Goal: Information Seeking & Learning: Learn about a topic

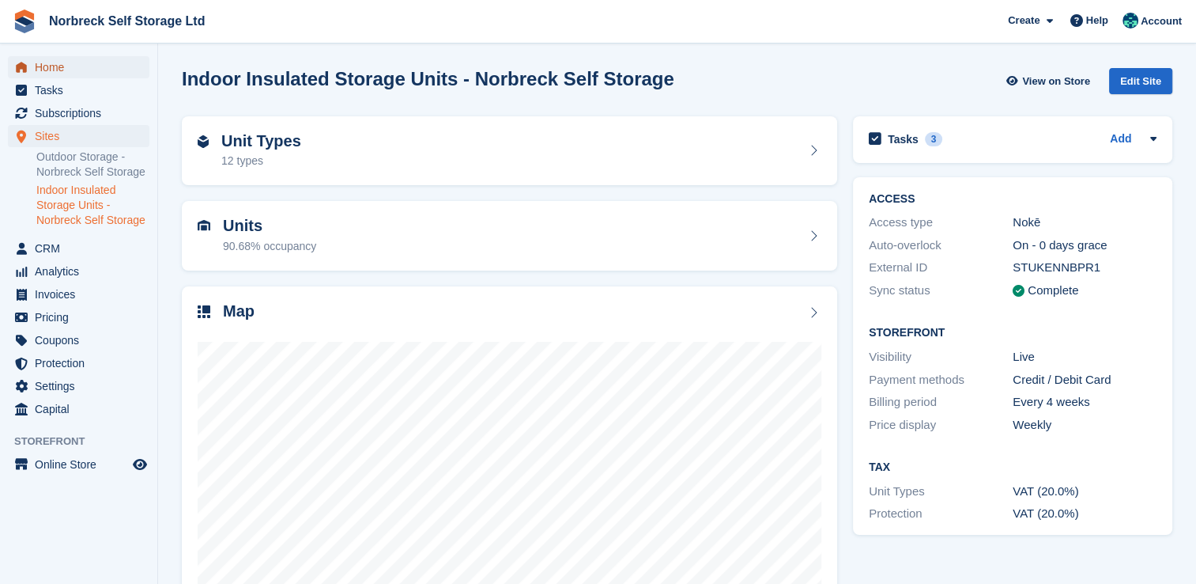
click at [63, 75] on span "Home" at bounding box center [82, 67] width 95 height 22
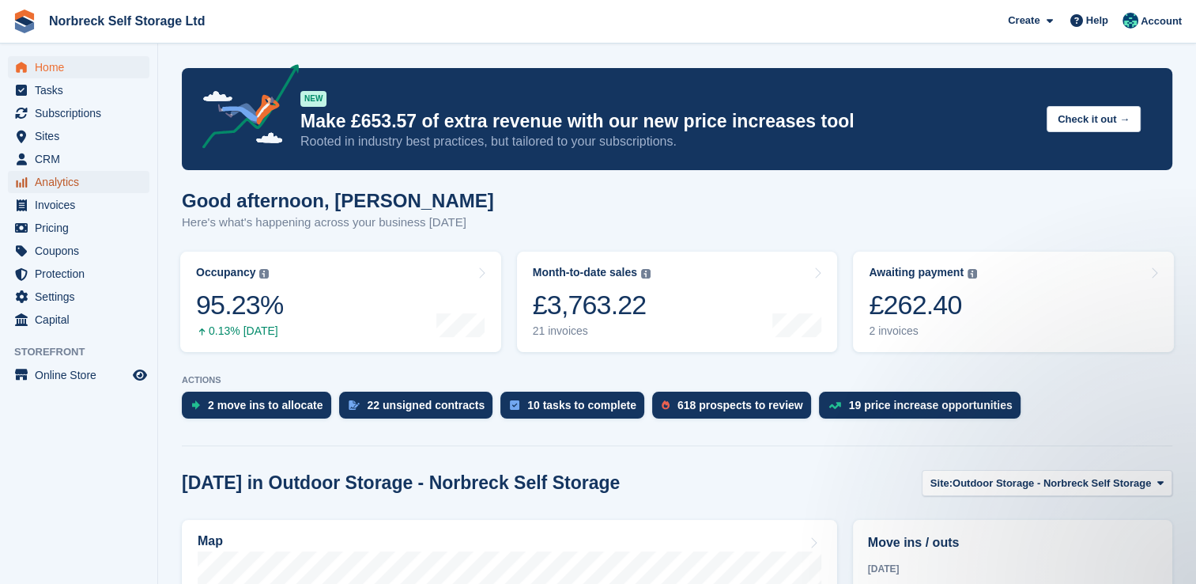
click at [69, 187] on span "Analytics" at bounding box center [82, 182] width 95 height 22
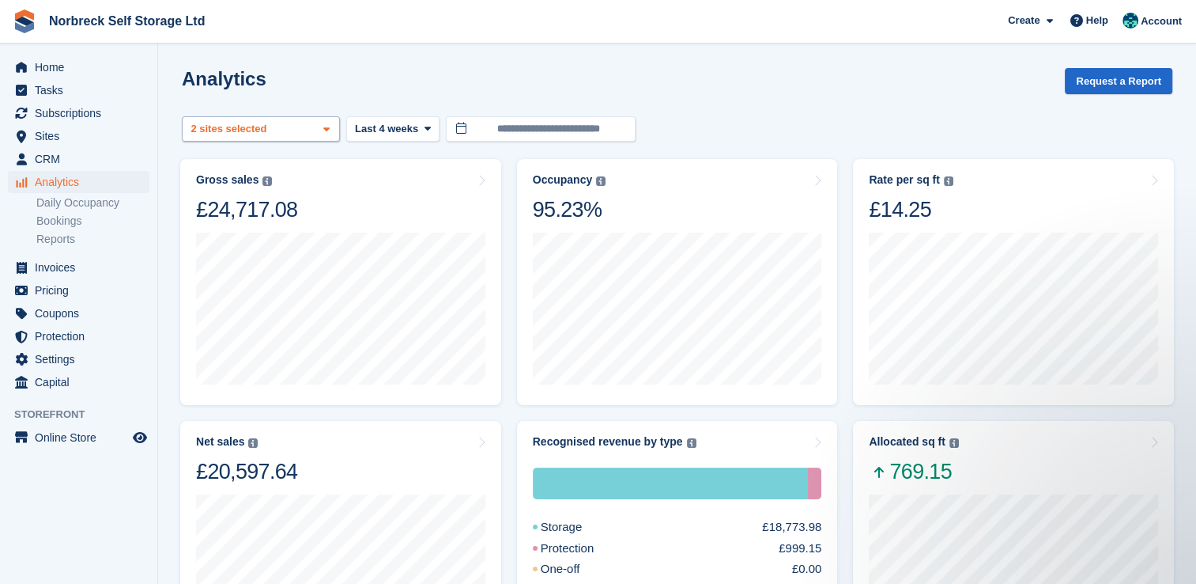
click at [326, 124] on icon at bounding box center [326, 129] width 6 height 10
click at [383, 187] on div "Gross sales The sum of all finalised invoices, after discount and including tax…" at bounding box center [340, 198] width 289 height 50
click at [323, 126] on span at bounding box center [326, 129] width 13 height 13
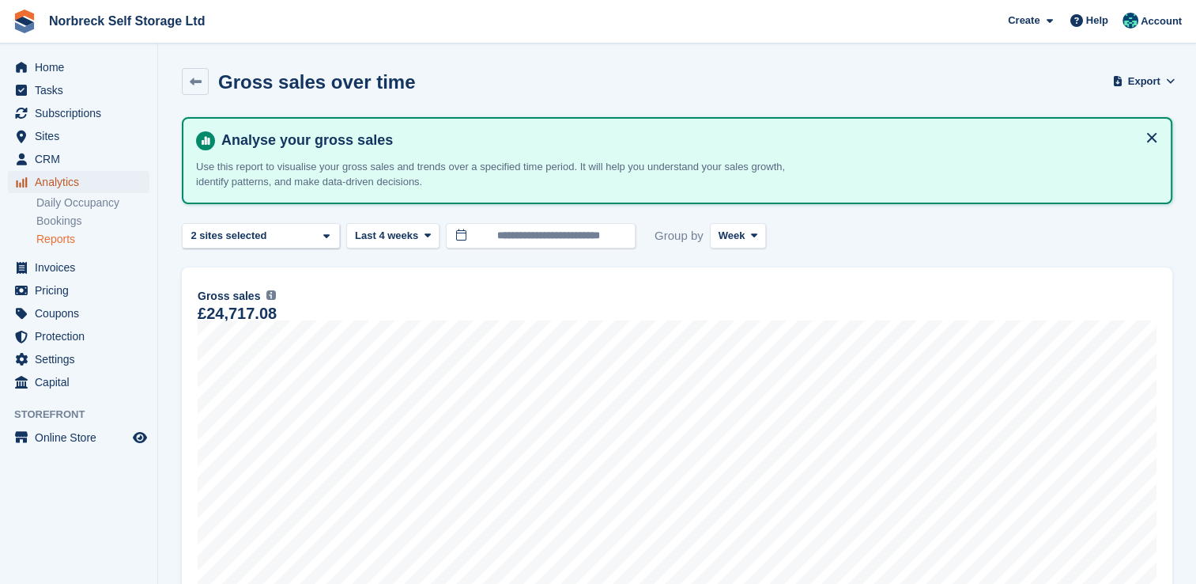
click at [55, 178] on span "Analytics" at bounding box center [82, 182] width 95 height 22
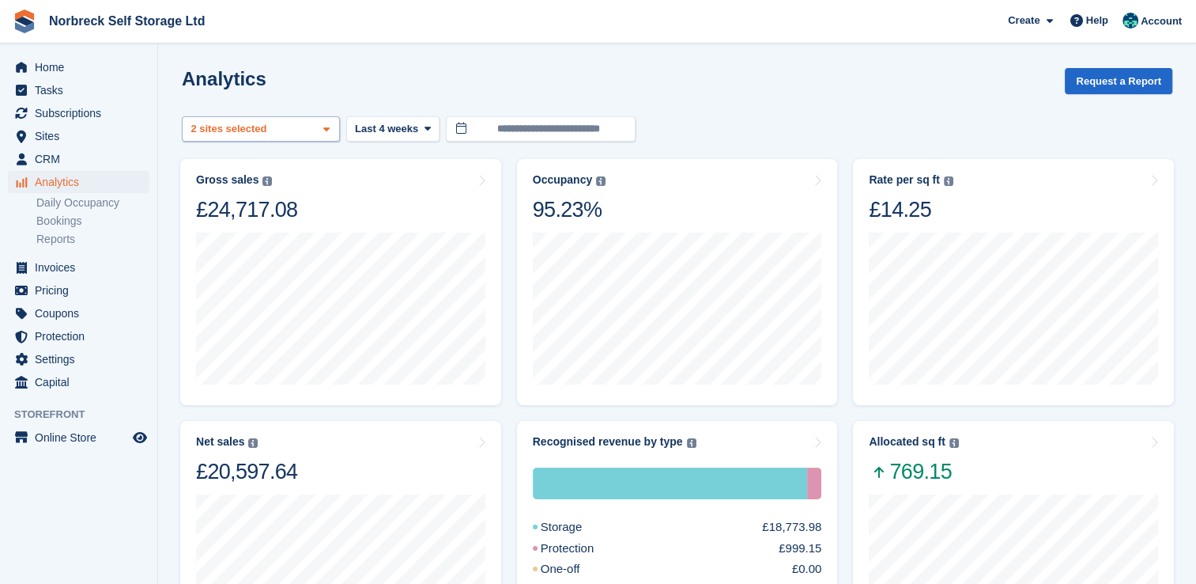
click at [323, 133] on icon at bounding box center [326, 129] width 6 height 10
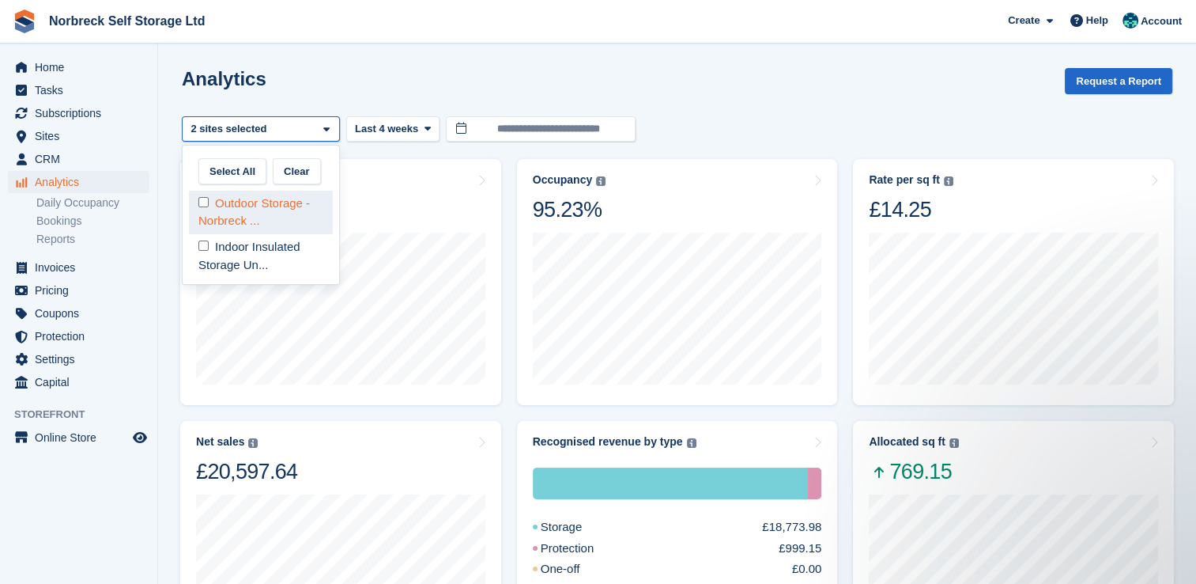
click at [304, 216] on div "Outdoor Storage - Norbreck ..." at bounding box center [261, 212] width 144 height 43
select select "****"
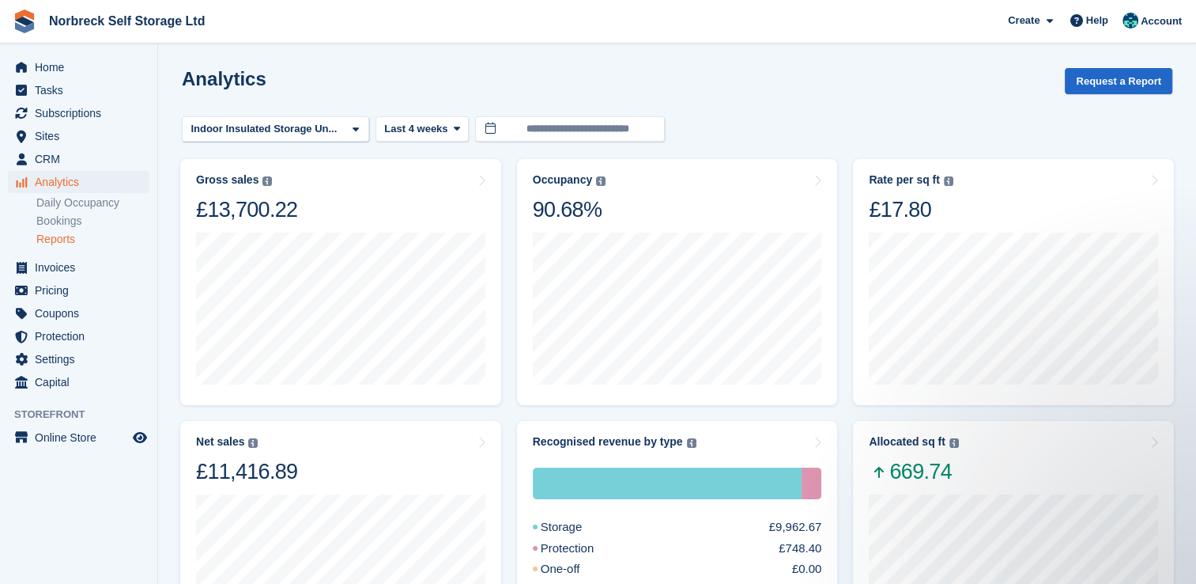
click at [70, 243] on link "Reports" at bounding box center [92, 239] width 113 height 15
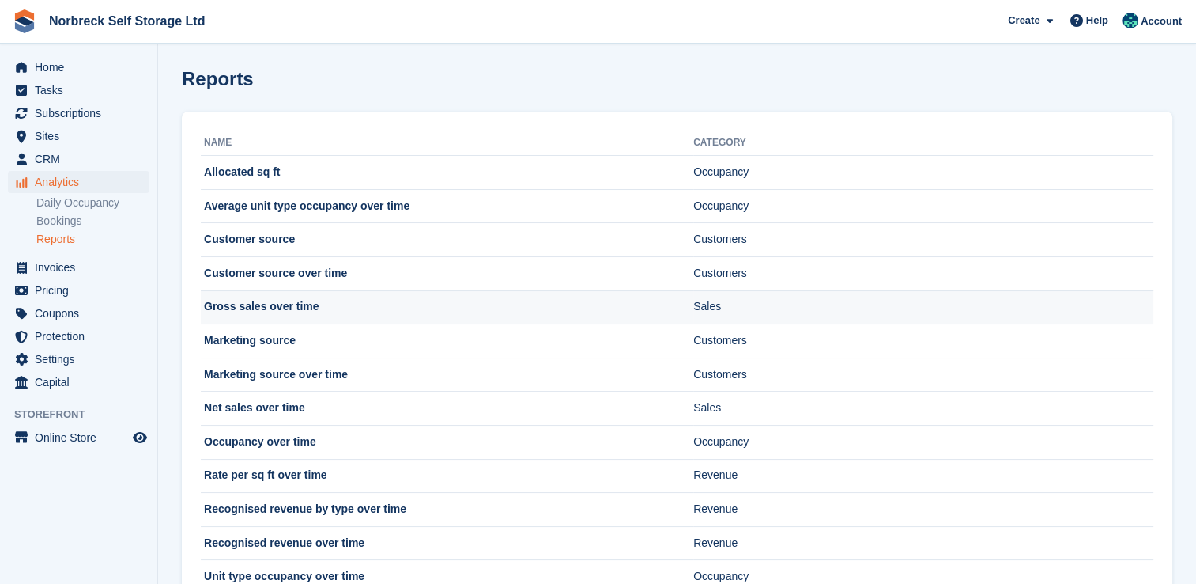
click at [281, 314] on td "Gross sales over time" at bounding box center [447, 307] width 493 height 34
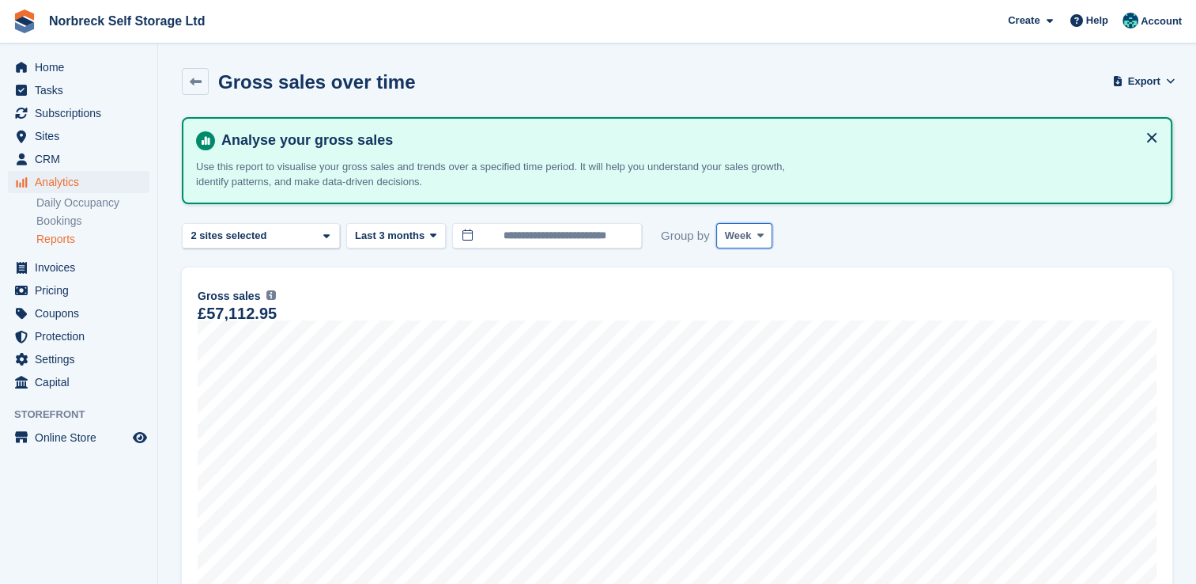
click at [753, 242] on button "Week" at bounding box center [744, 236] width 56 height 26
click at [755, 329] on link "Month" at bounding box center [792, 329] width 138 height 28
click at [430, 236] on icon at bounding box center [433, 235] width 6 height 10
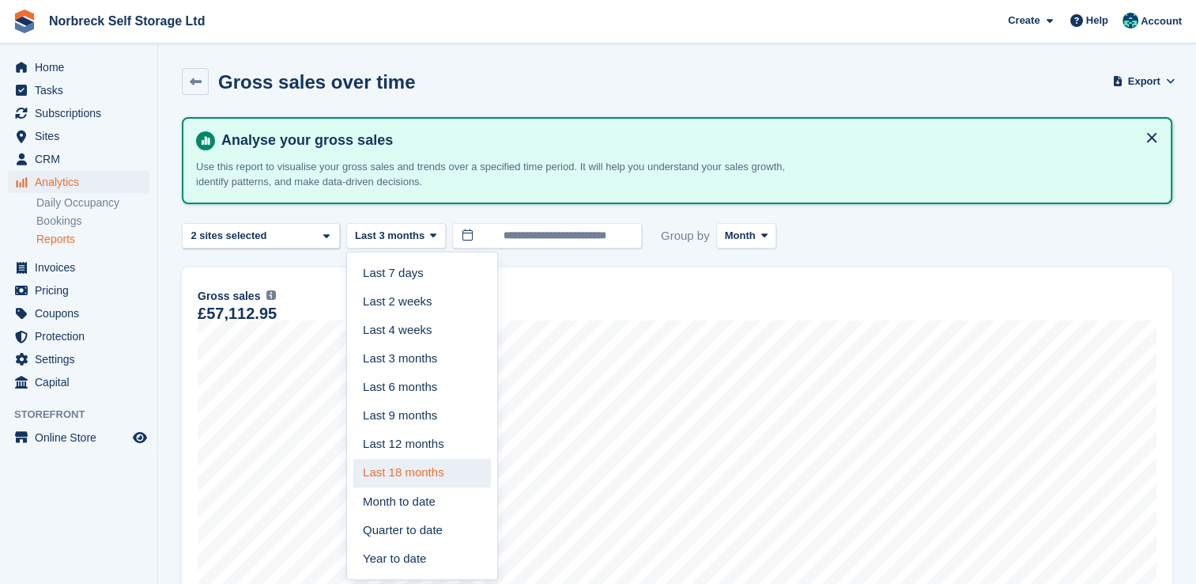
click at [425, 477] on link "Last 18 months" at bounding box center [422, 473] width 138 height 28
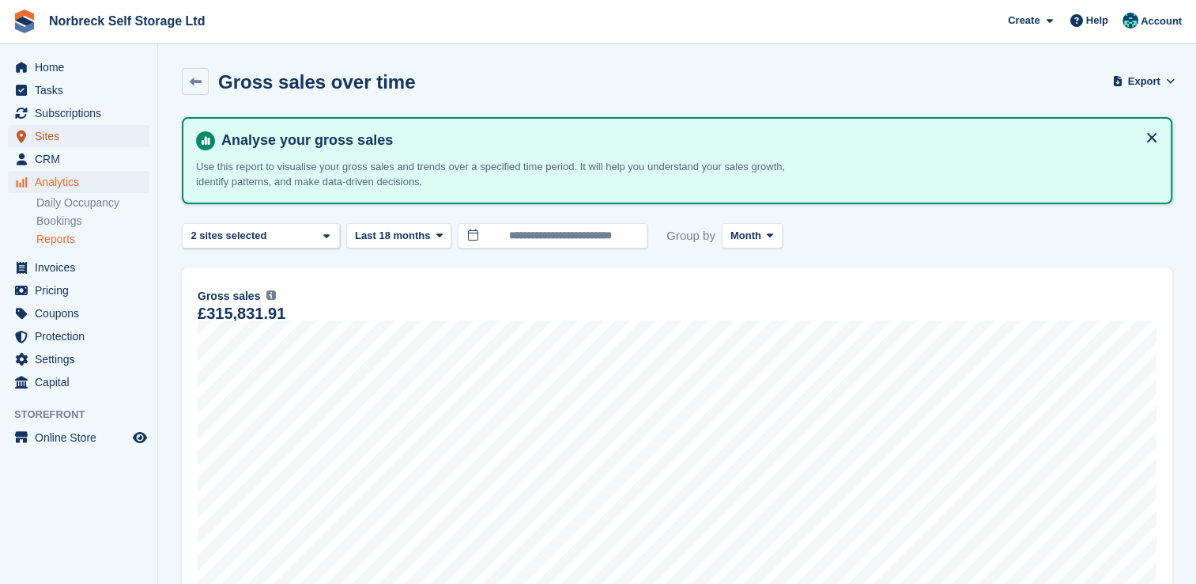
click at [44, 142] on span "Sites" at bounding box center [82, 136] width 95 height 22
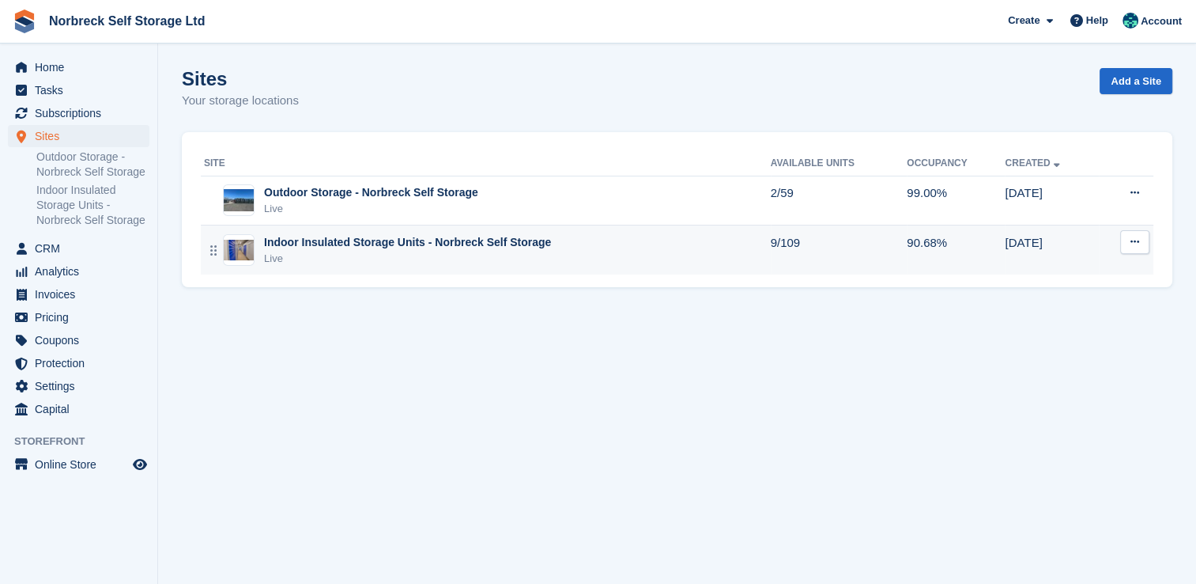
click at [310, 241] on div "Indoor Insulated Storage Units - Norbreck Self Storage" at bounding box center [407, 242] width 287 height 17
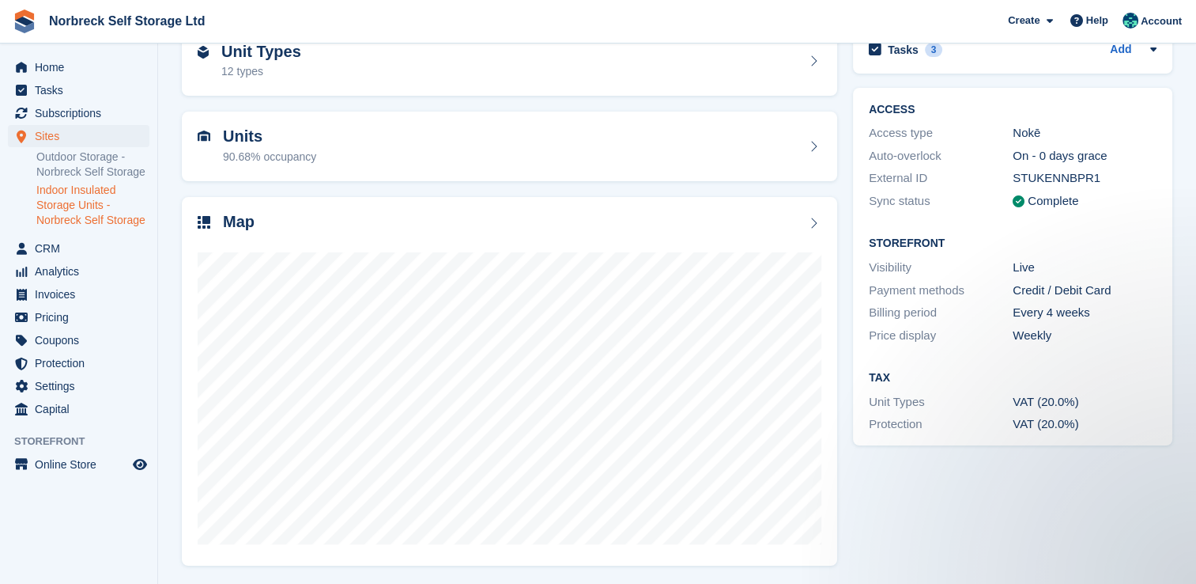
scroll to position [90, 0]
